Goal: Check status: Check status

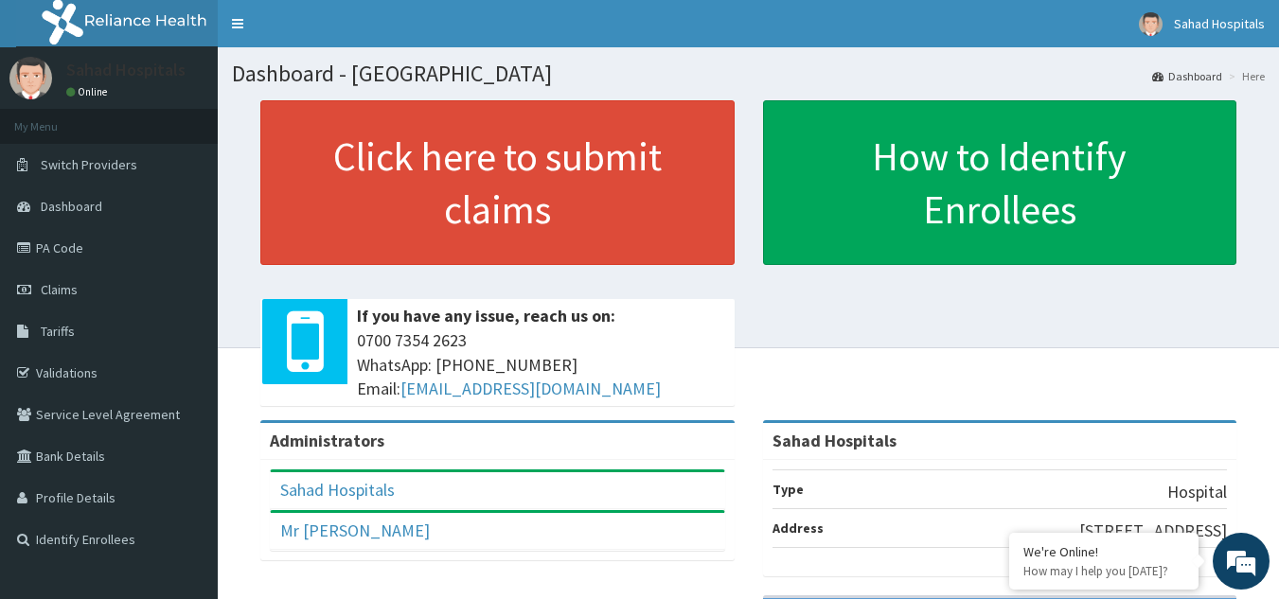
click at [60, 288] on span "Claims" at bounding box center [59, 289] width 37 height 17
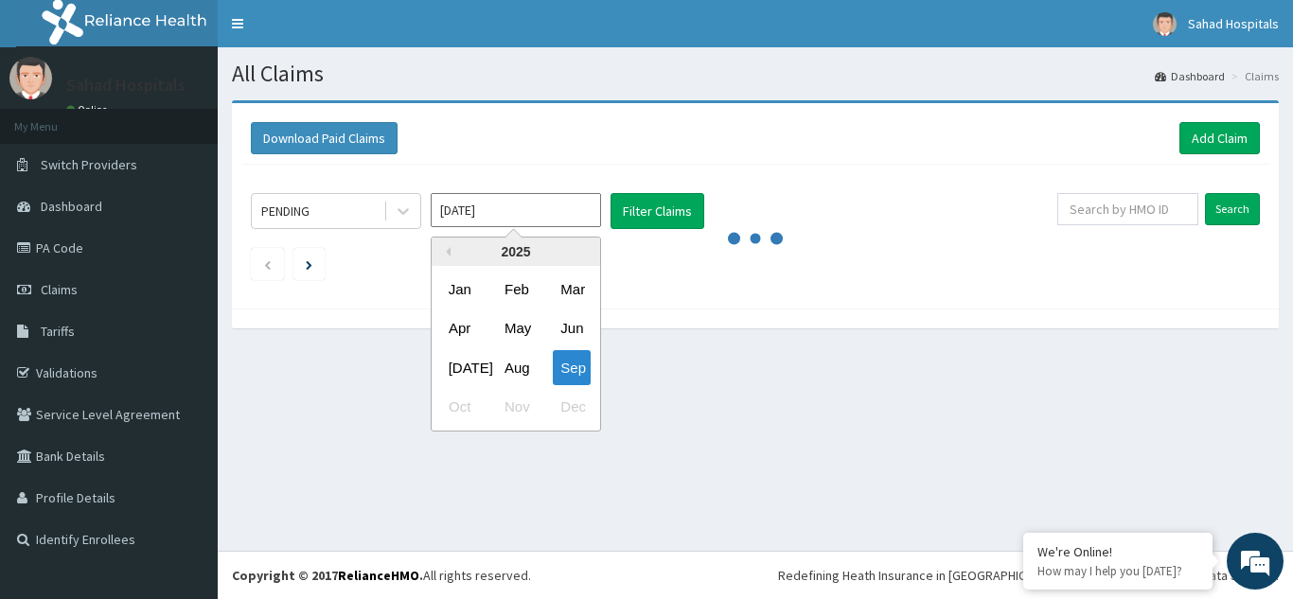
click at [508, 213] on input "[DATE]" at bounding box center [516, 210] width 170 height 34
click at [512, 371] on div "Aug" at bounding box center [516, 367] width 38 height 35
type input "[DATE]"
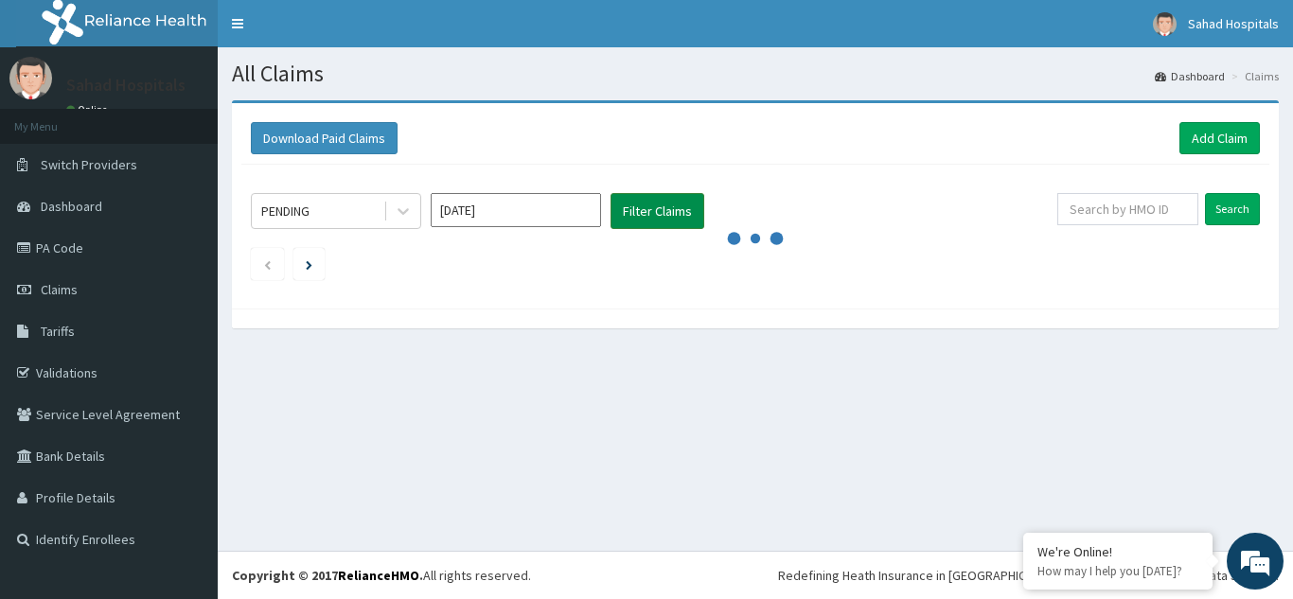
click at [653, 219] on button "Filter Claims" at bounding box center [657, 211] width 94 height 36
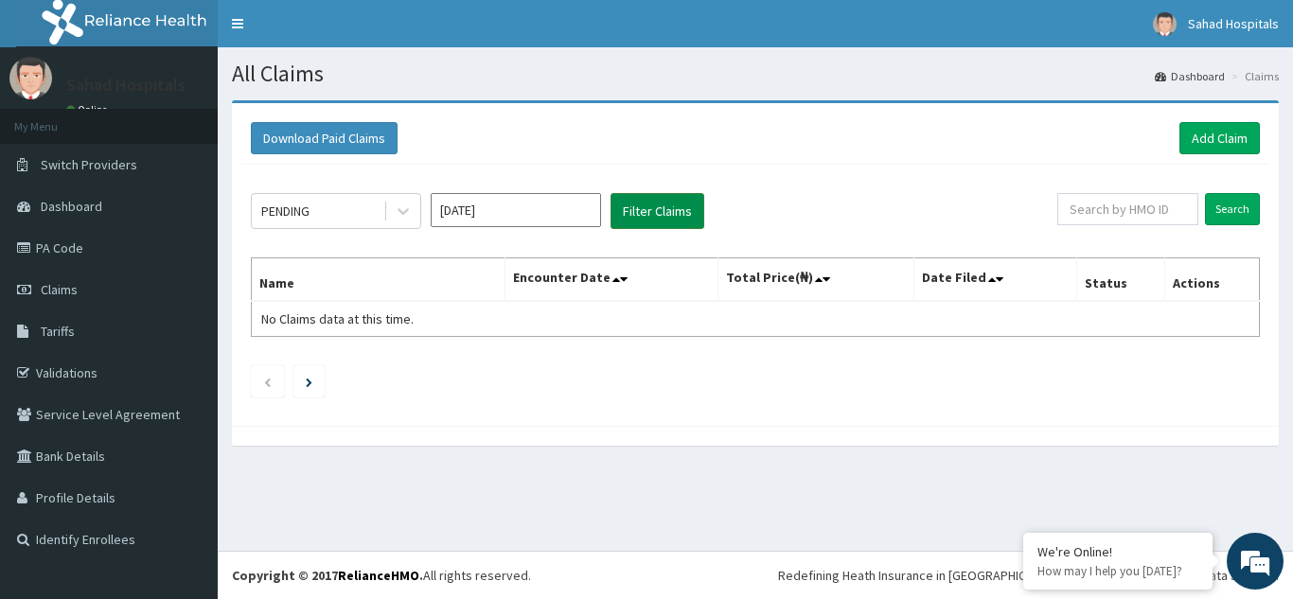
click at [653, 219] on button "Filter Claims" at bounding box center [657, 211] width 94 height 36
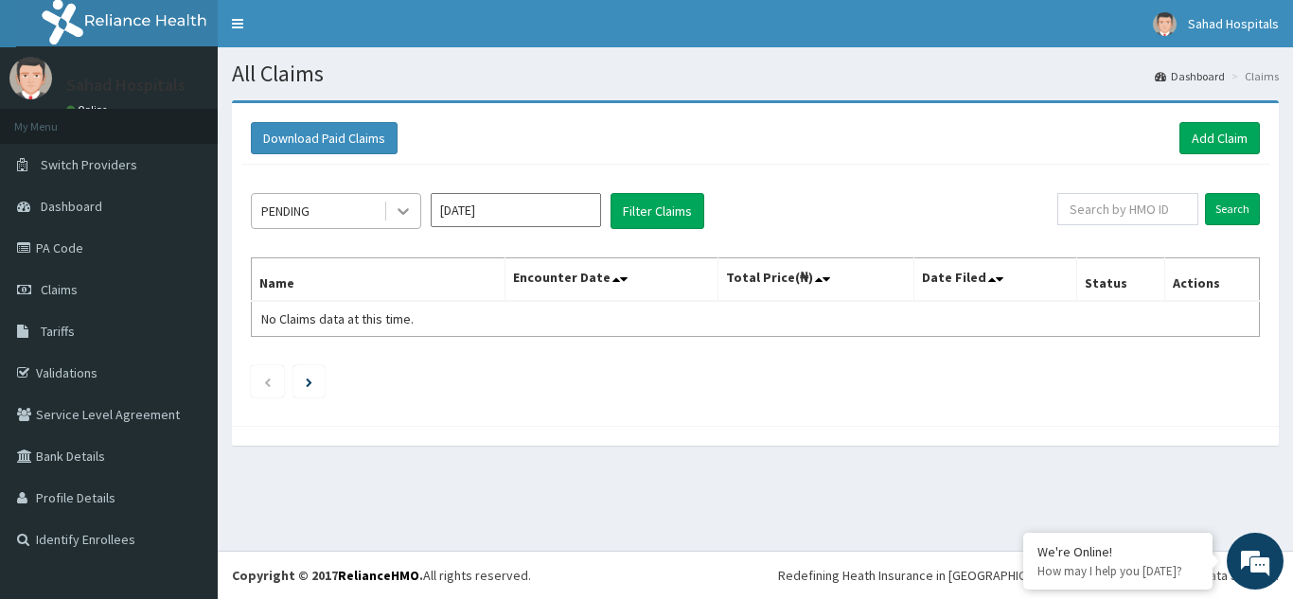
click at [402, 215] on icon at bounding box center [403, 211] width 19 height 19
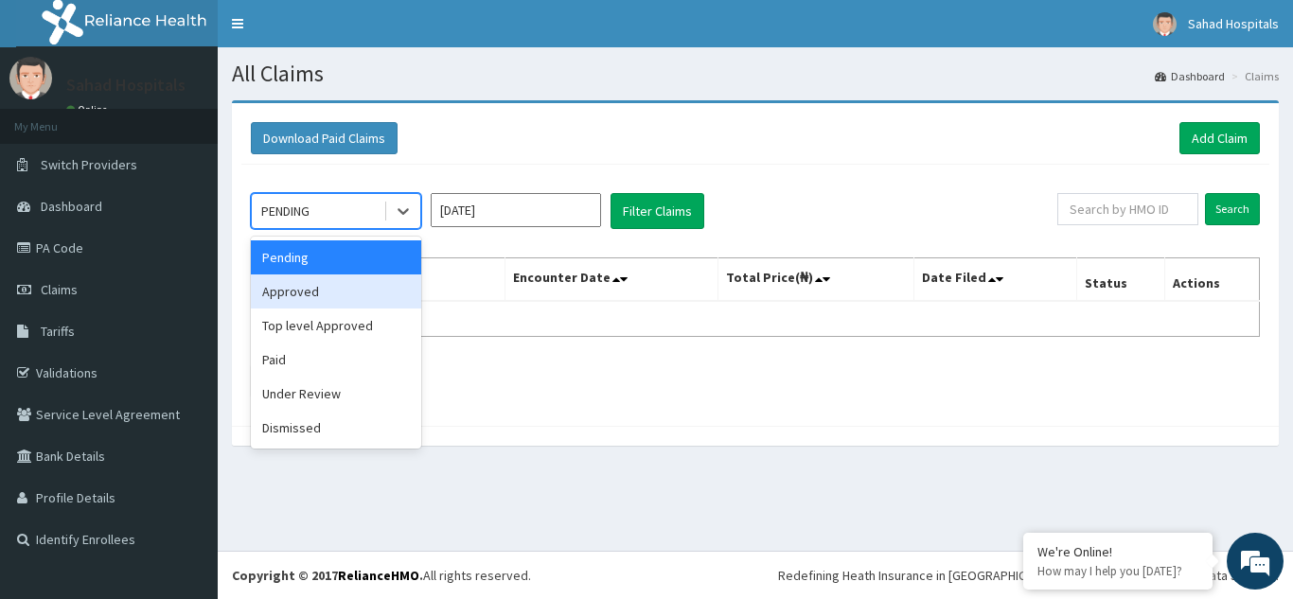
click at [359, 293] on div "Approved" at bounding box center [336, 291] width 170 height 34
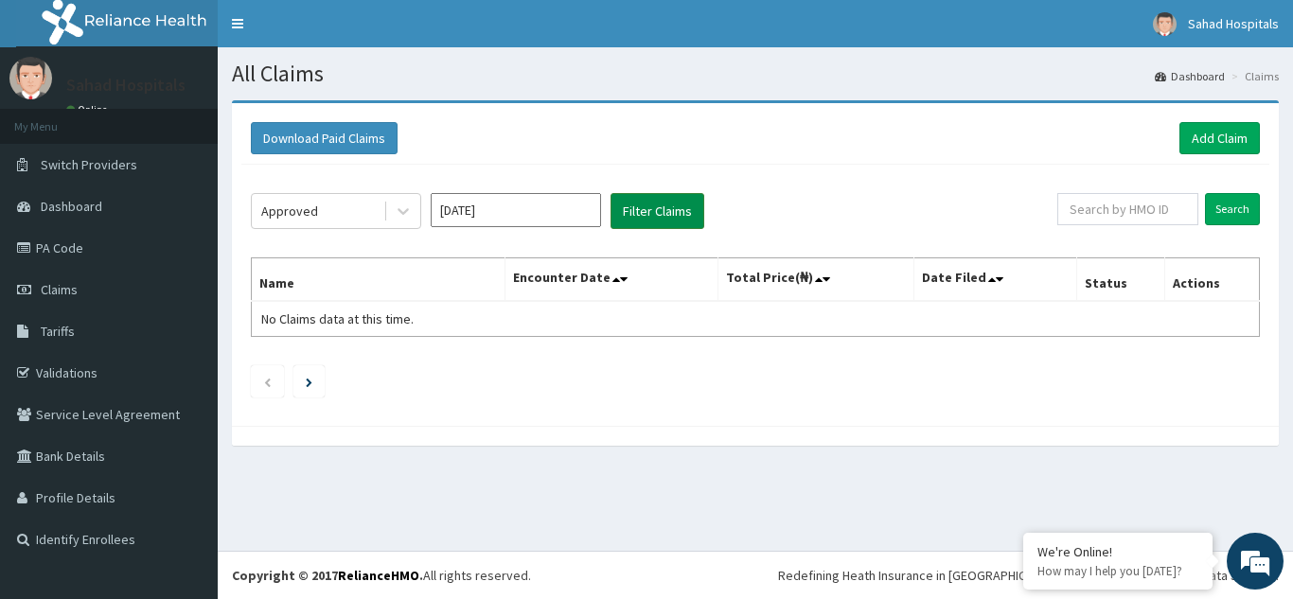
click at [633, 201] on button "Filter Claims" at bounding box center [657, 211] width 94 height 36
click at [107, 161] on span "Switch Providers" at bounding box center [89, 164] width 97 height 17
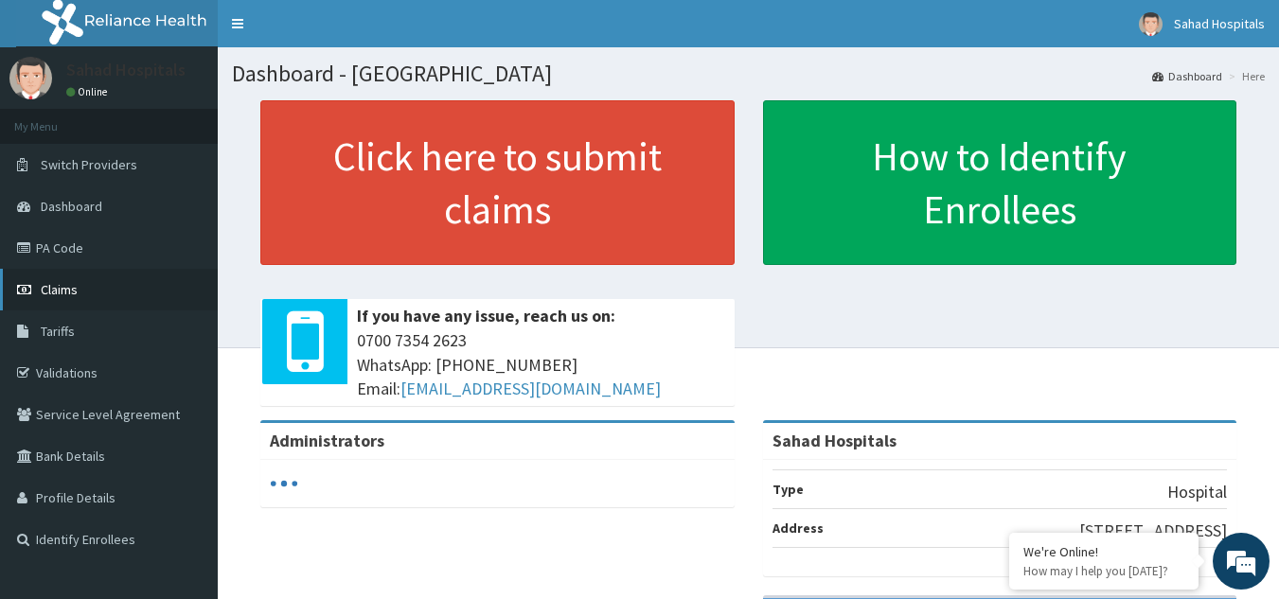
click at [72, 293] on span "Claims" at bounding box center [59, 289] width 37 height 17
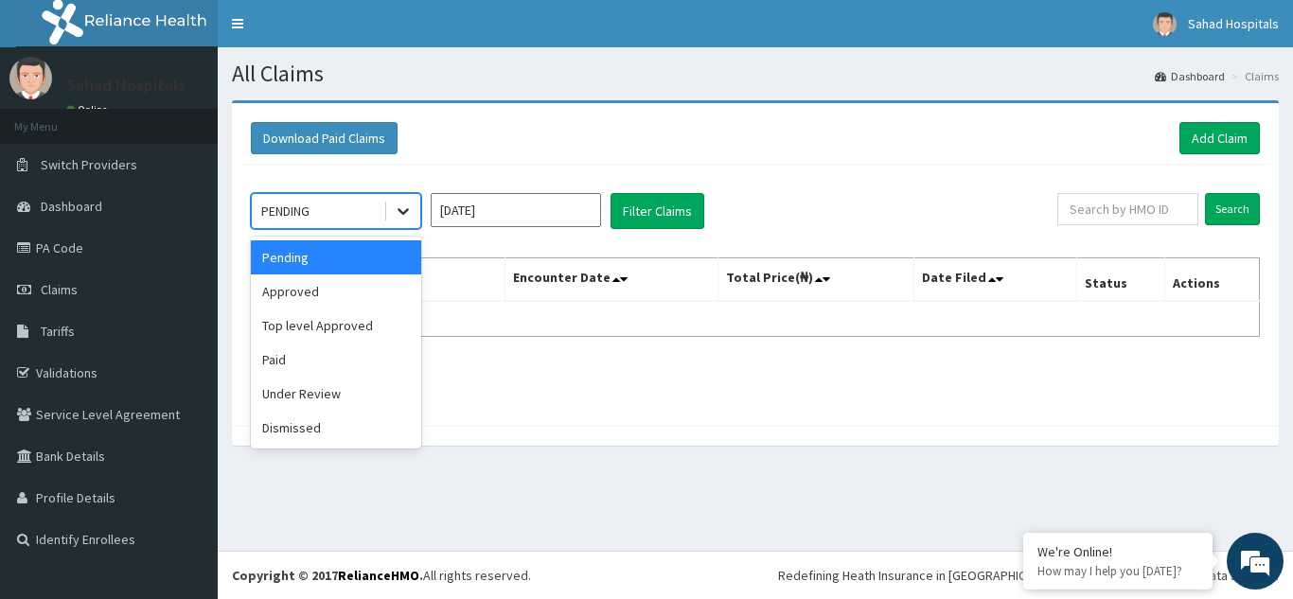
click at [397, 208] on icon at bounding box center [403, 211] width 19 height 19
click at [326, 293] on div "Approved" at bounding box center [336, 291] width 170 height 34
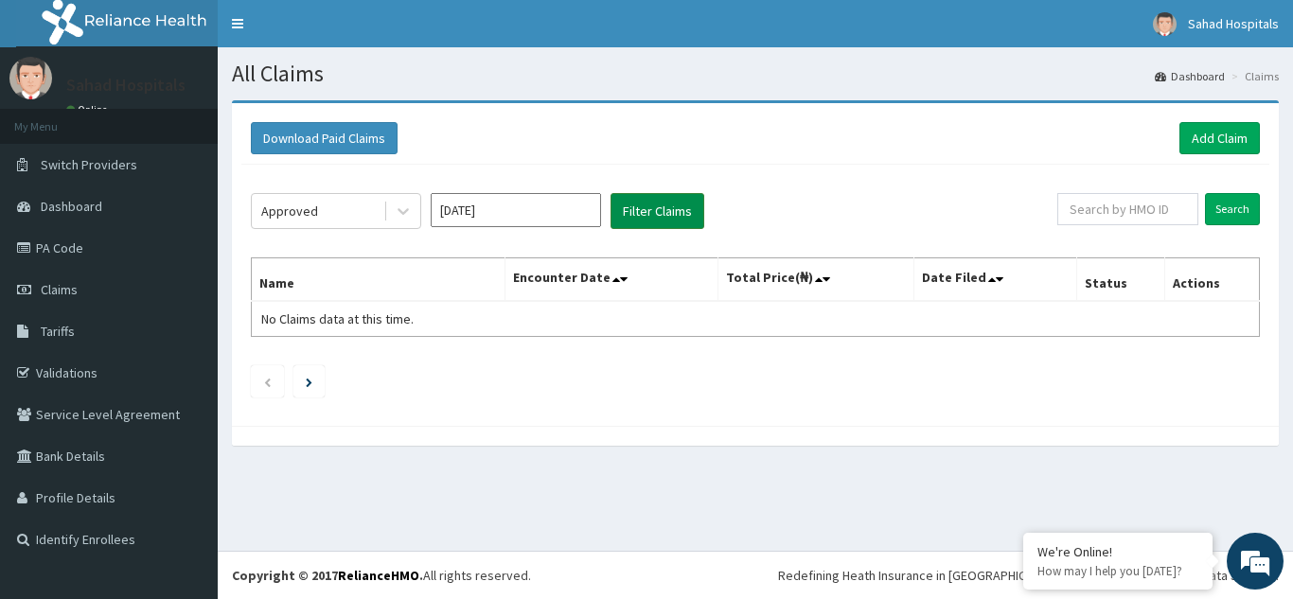
click at [639, 211] on button "Filter Claims" at bounding box center [657, 211] width 94 height 36
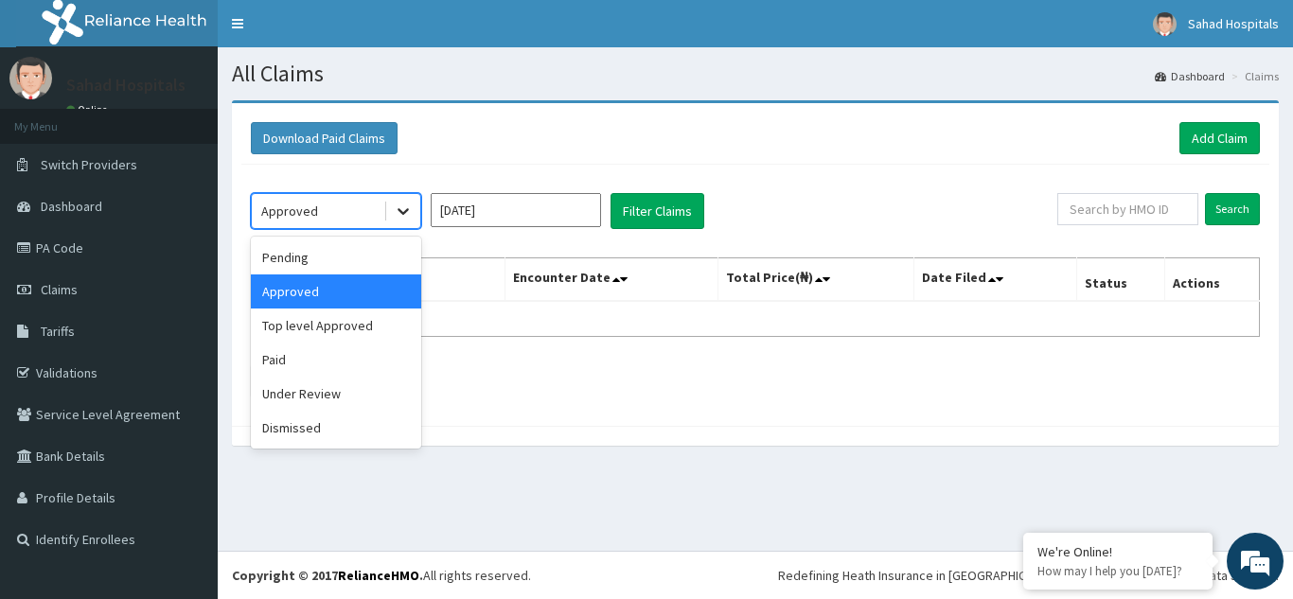
click at [397, 208] on icon at bounding box center [403, 211] width 19 height 19
click at [329, 326] on div "Top level Approved" at bounding box center [336, 326] width 170 height 34
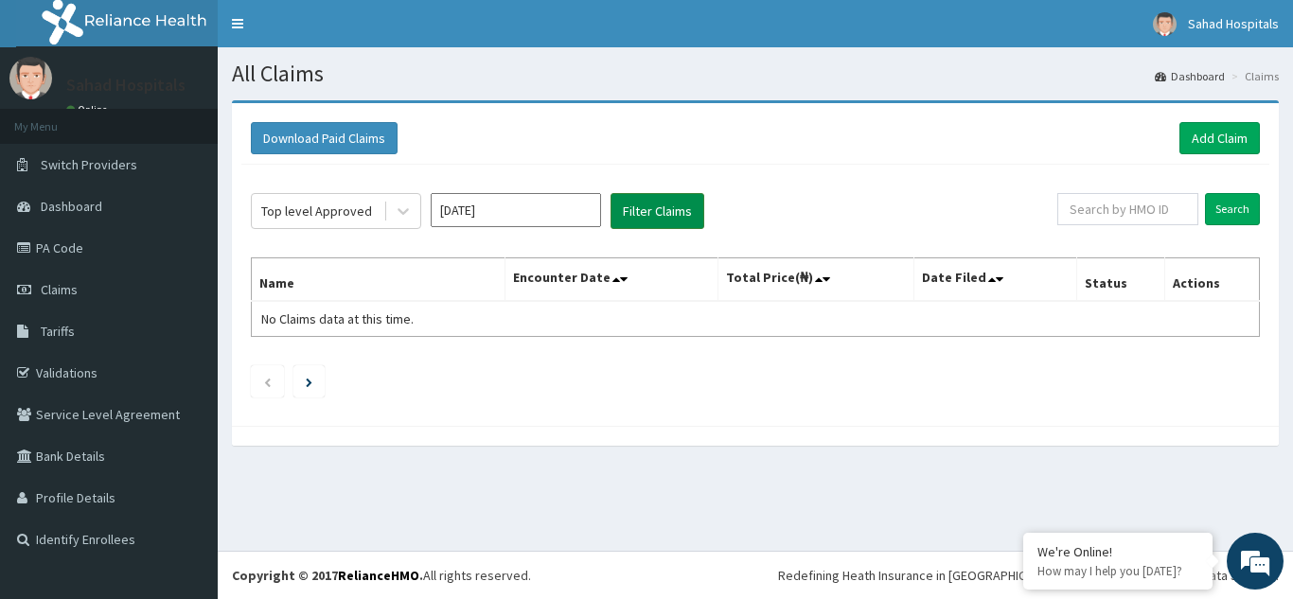
click at [660, 210] on button "Filter Claims" at bounding box center [657, 211] width 94 height 36
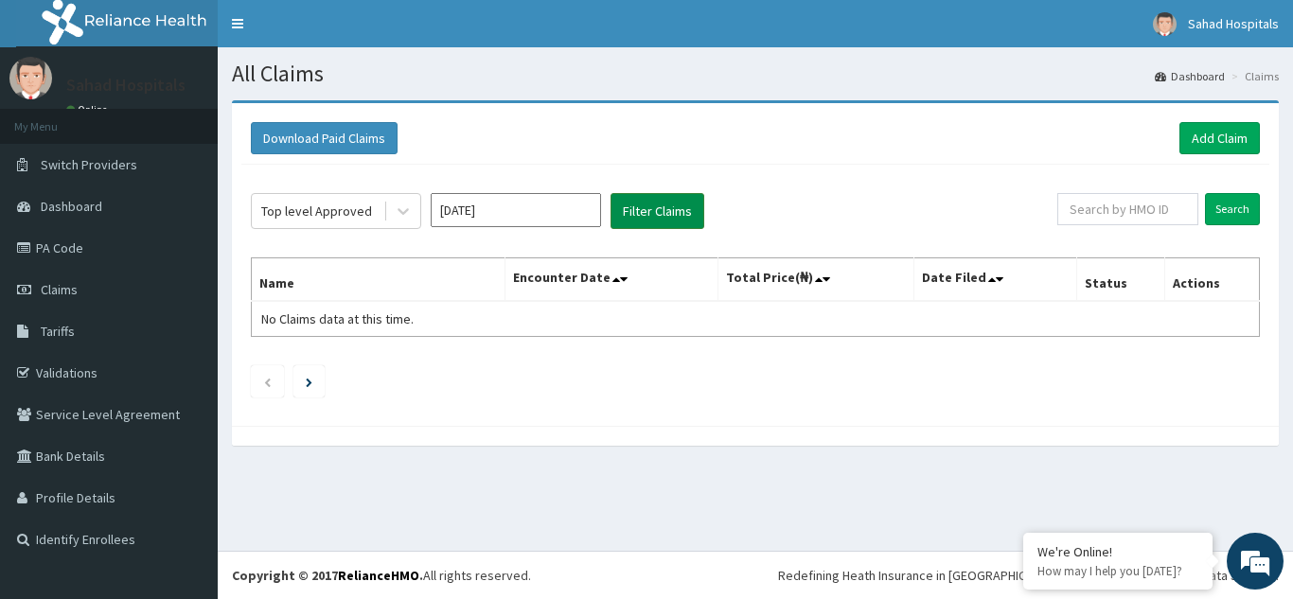
click at [681, 215] on button "Filter Claims" at bounding box center [657, 211] width 94 height 36
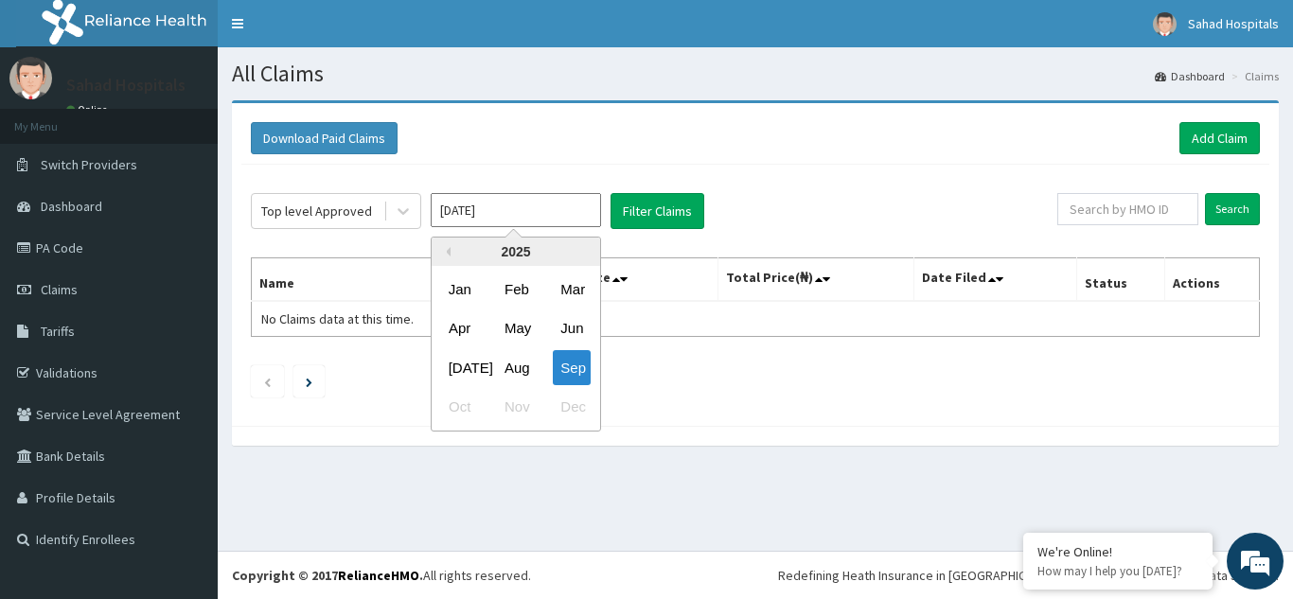
click at [486, 207] on input "[DATE]" at bounding box center [516, 210] width 170 height 34
click at [520, 370] on div "Aug" at bounding box center [516, 367] width 38 height 35
type input "[DATE]"
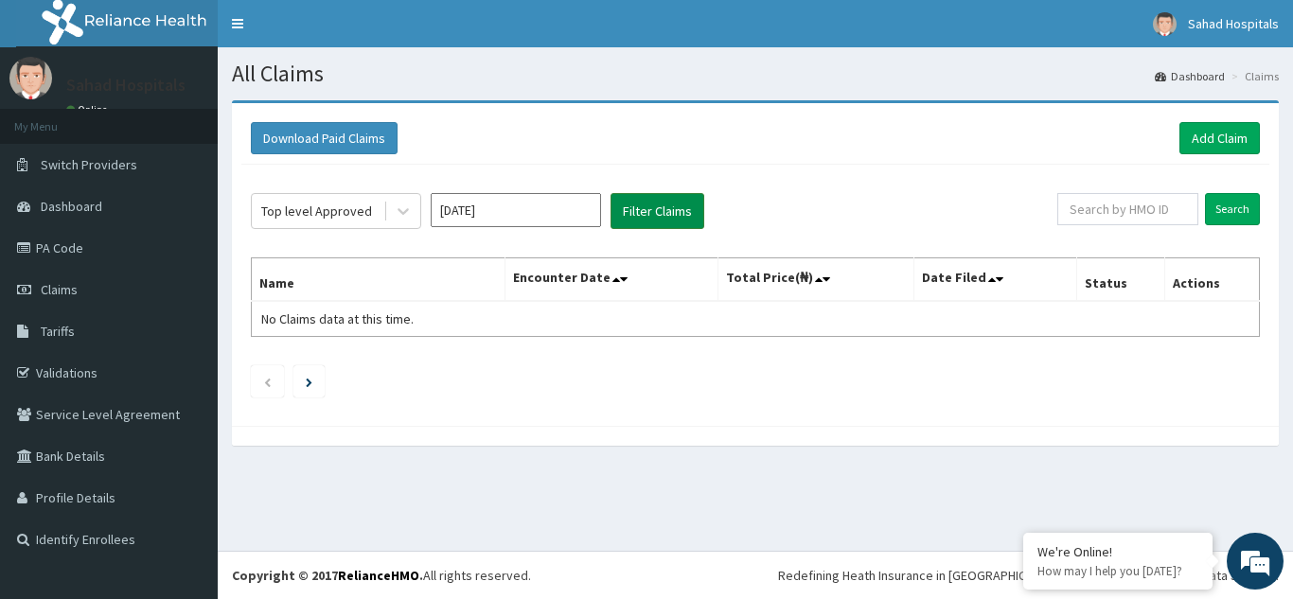
click at [647, 217] on button "Filter Claims" at bounding box center [657, 211] width 94 height 36
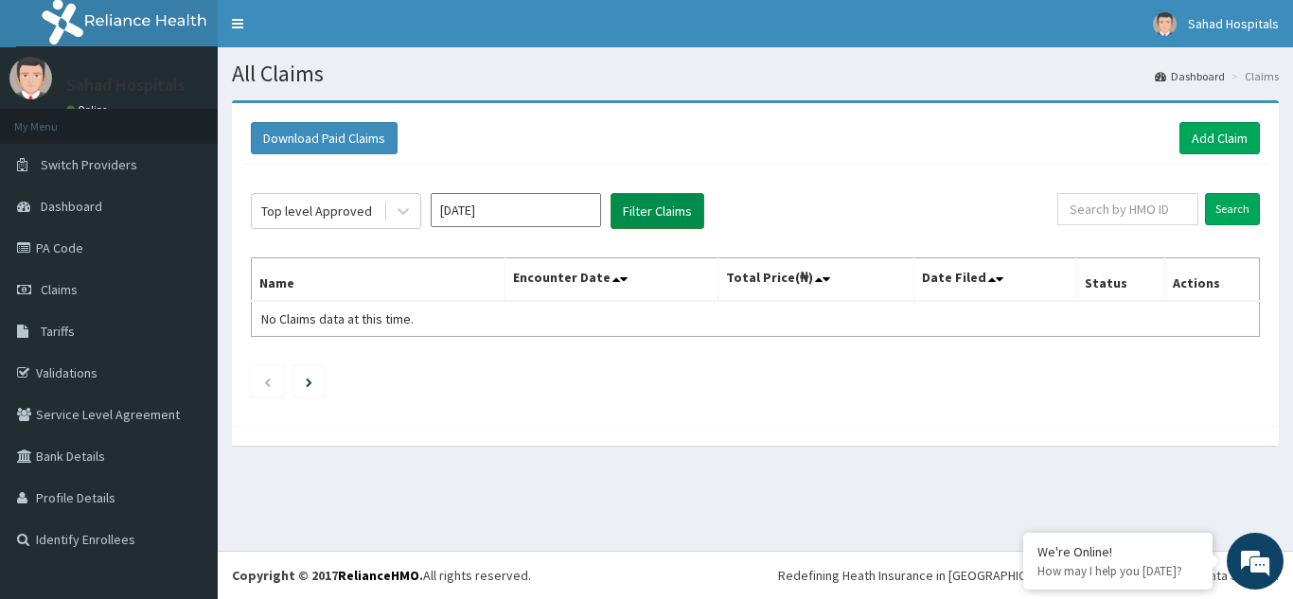
click at [647, 217] on button "Filter Claims" at bounding box center [657, 211] width 94 height 36
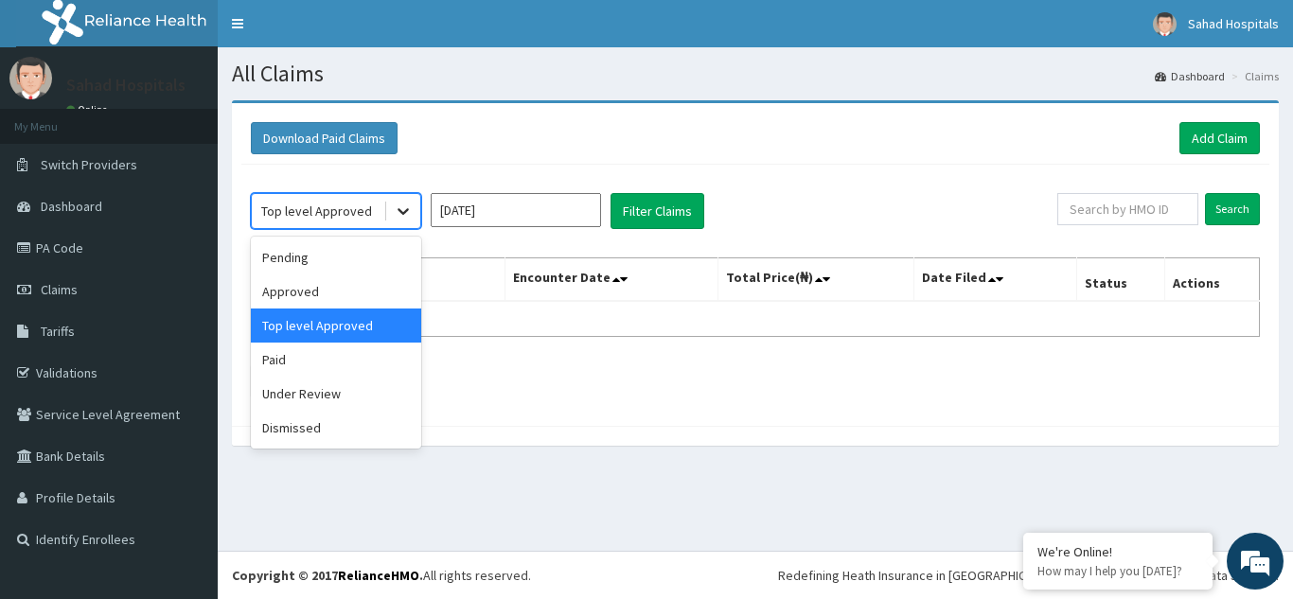
click at [401, 217] on icon at bounding box center [403, 211] width 19 height 19
click at [308, 287] on div "Approved" at bounding box center [336, 291] width 170 height 34
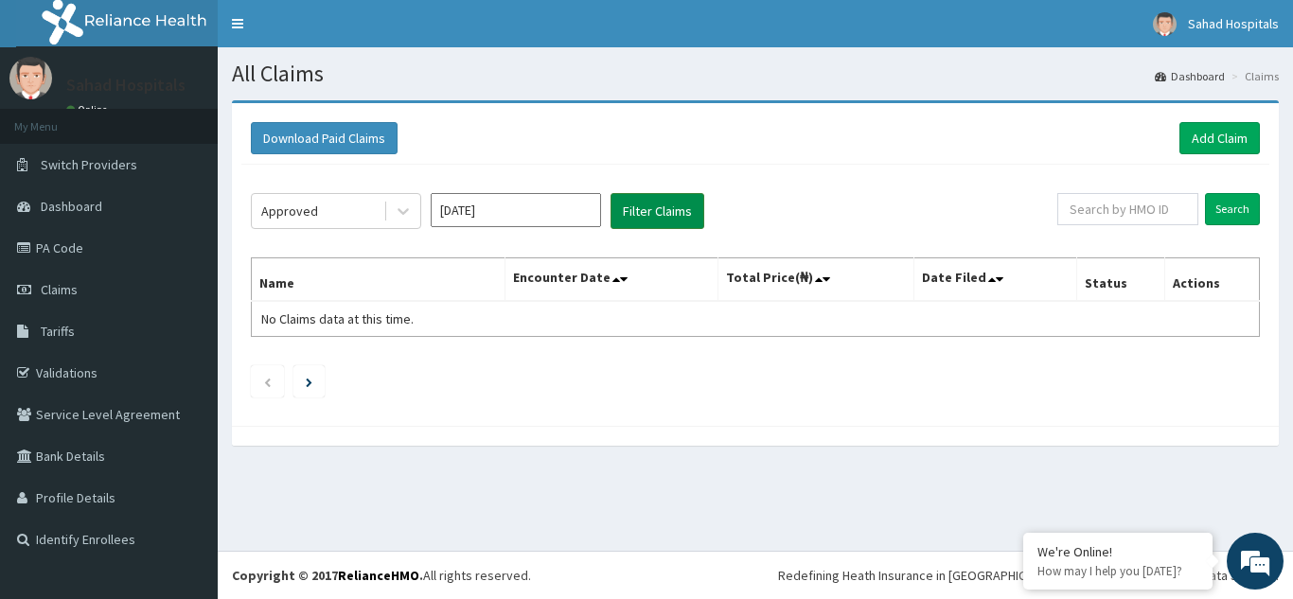
click at [639, 213] on button "Filter Claims" at bounding box center [657, 211] width 94 height 36
